Goal: Information Seeking & Learning: Find specific fact

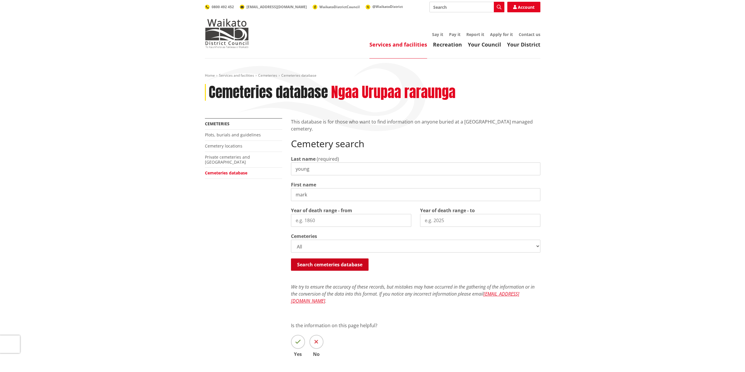
type input "mark"
click at [331, 259] on button "Search cemeteries database" at bounding box center [330, 265] width 78 height 12
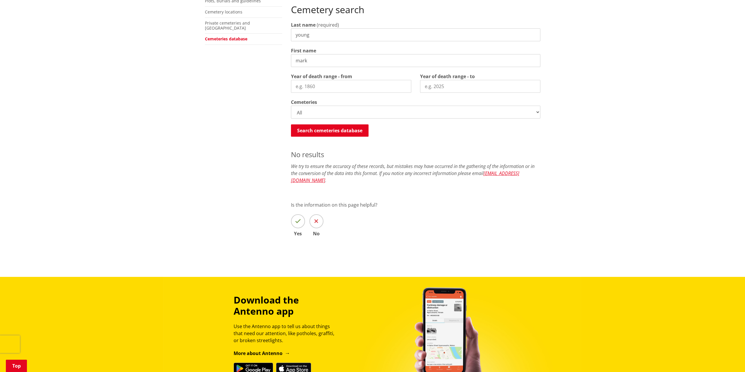
scroll to position [49, 0]
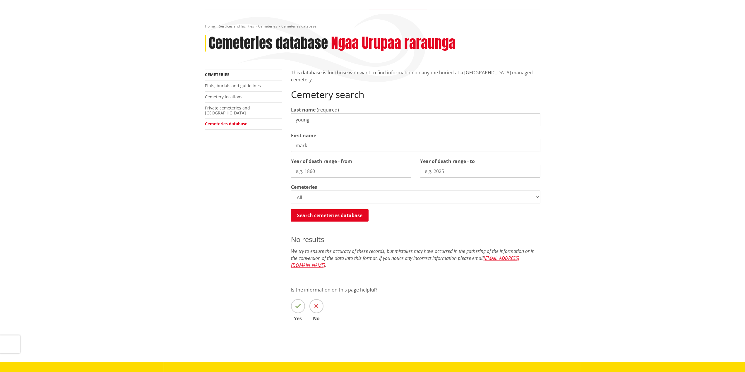
drag, startPoint x: 309, startPoint y: 147, endPoint x: 252, endPoint y: 143, distance: 57.6
click at [256, 143] on div "More from this section Cemeteries Plots, burials and guidelines Cemetery locati…" at bounding box center [373, 203] width 344 height 269
click at [537, 198] on select "All Gordonton Ashes Memorial Berm Gordonton Lawn [GEOGRAPHIC_DATA] Octagonal As…" at bounding box center [416, 197] width 250 height 13
click at [638, 237] on div "Home Services and facilities Cemeteries Cemeteries database Cemeteries database…" at bounding box center [372, 185] width 745 height 353
click at [336, 218] on button "Search cemeteries database" at bounding box center [330, 215] width 78 height 12
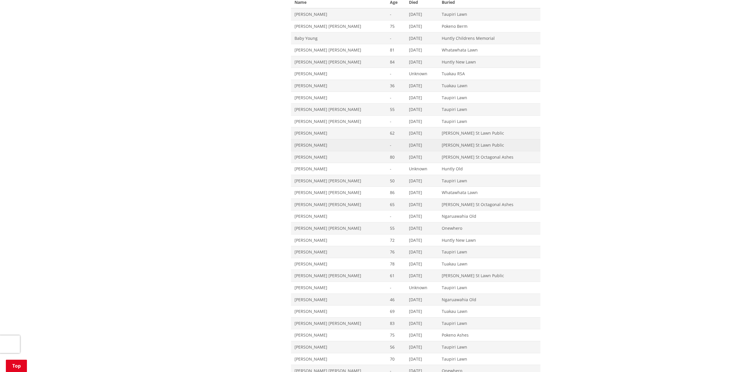
scroll to position [225, 0]
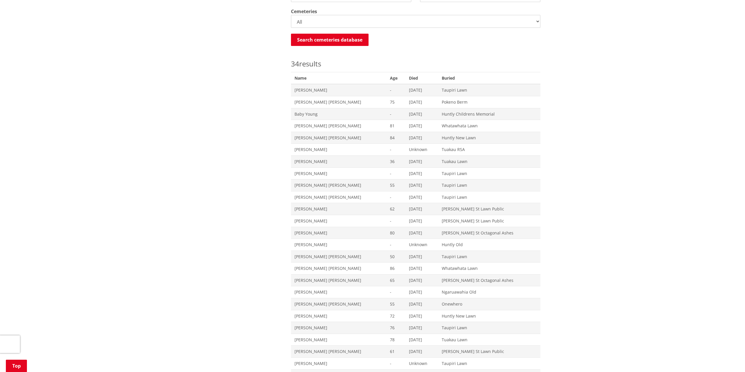
click at [536, 26] on select "All Gordonton Ashes Memorial Berm Gordonton Lawn [GEOGRAPHIC_DATA] Octagonal As…" at bounding box center [416, 21] width 250 height 13
click at [658, 183] on div "Home Services and facilities Cemeteries Cemeteries database Cemeteries database…" at bounding box center [372, 221] width 745 height 775
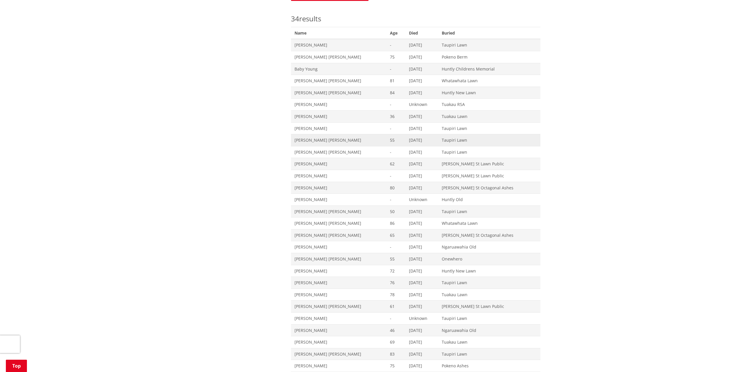
scroll to position [196, 0]
